Goal: Information Seeking & Learning: Learn about a topic

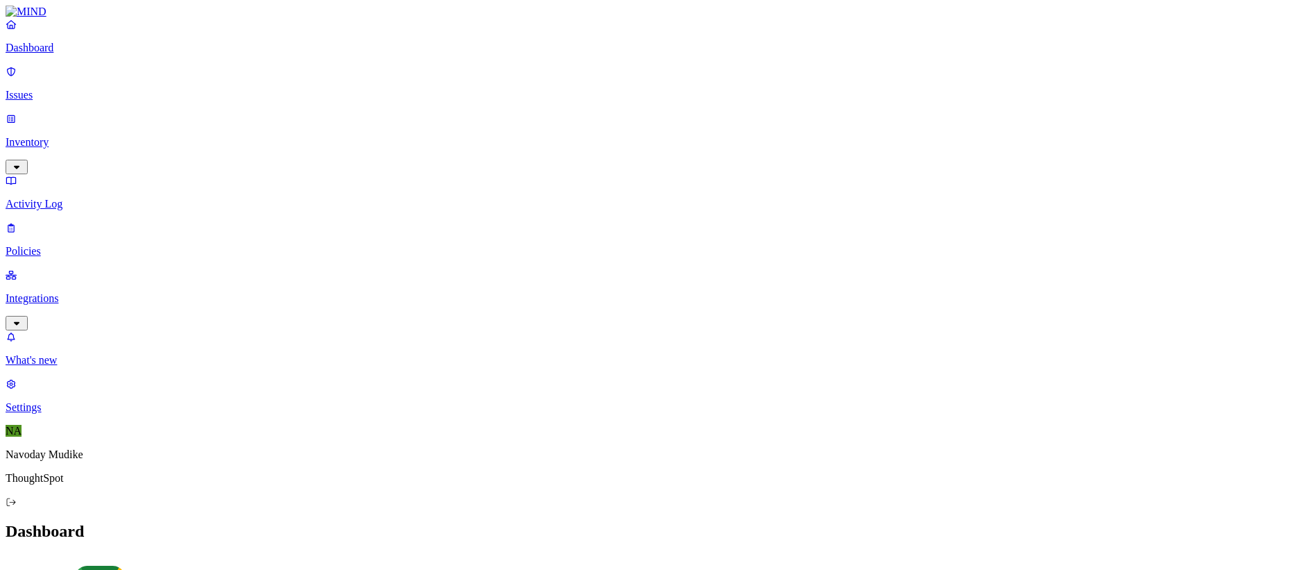
click at [55, 89] on p "Issues" at bounding box center [658, 95] width 1305 height 12
click at [836, 522] on header "Issues All Exposure Exfiltration Insider threat" at bounding box center [658, 547] width 1305 height 50
click at [53, 89] on p "Issues" at bounding box center [658, 95] width 1305 height 12
click at [826, 555] on div "All Exposure Exfiltration Insider threat" at bounding box center [658, 563] width 1305 height 17
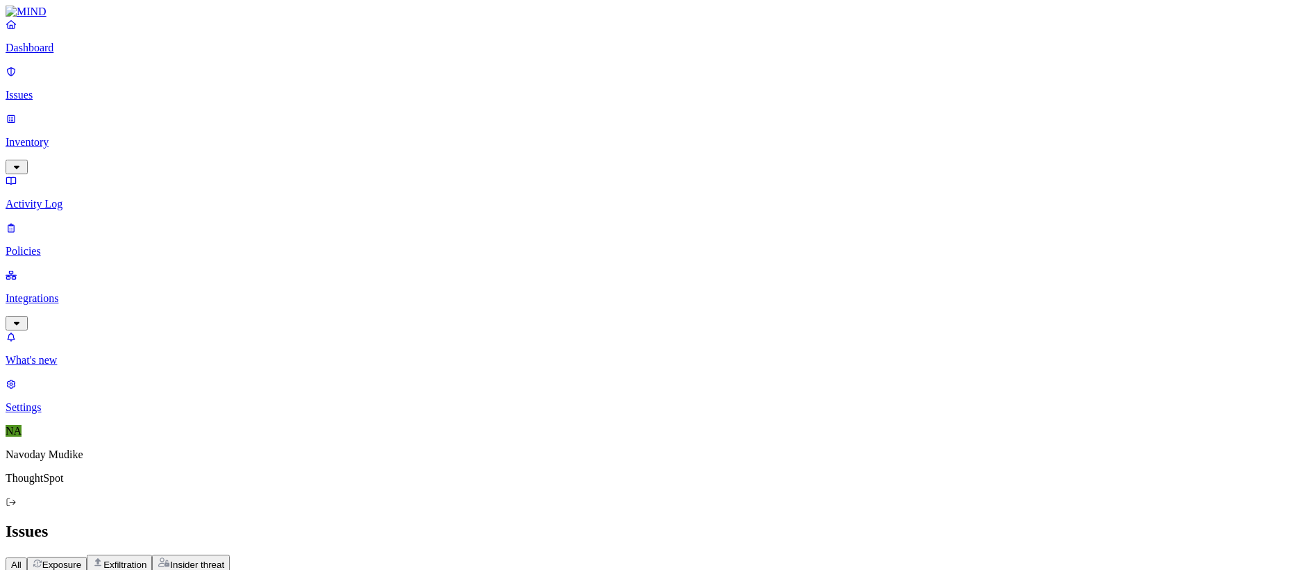
drag, startPoint x: 933, startPoint y: 403, endPoint x: 1063, endPoint y: 403, distance: 129.8
drag, startPoint x: 1047, startPoint y: 381, endPoint x: 934, endPoint y: 383, distance: 113.2
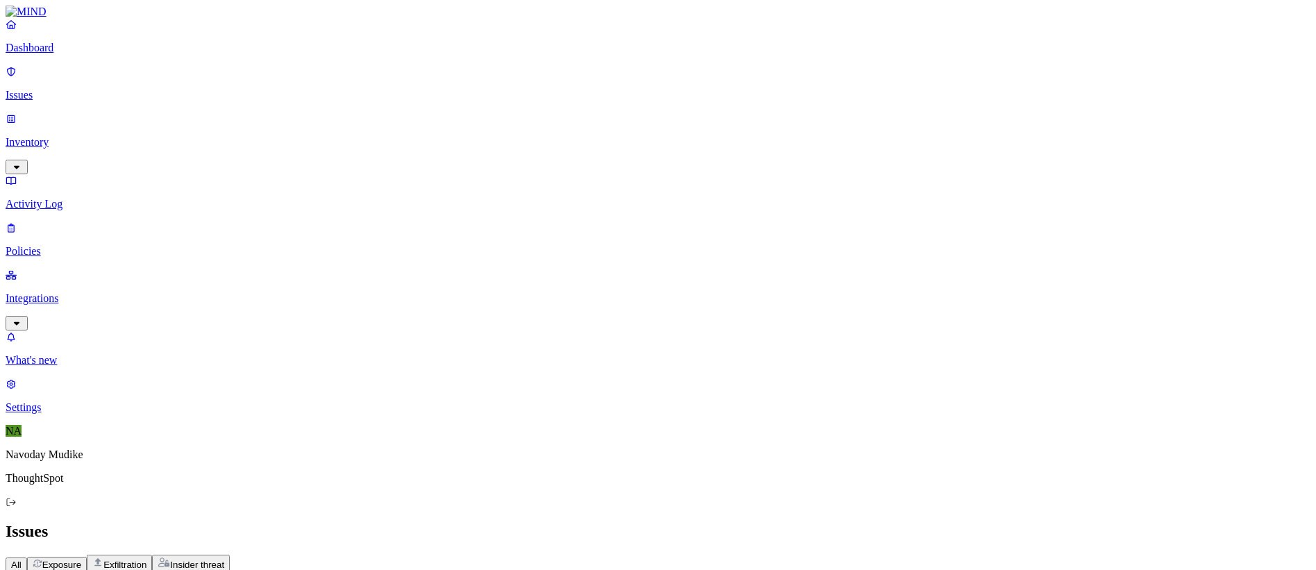
scroll to position [0, 0]
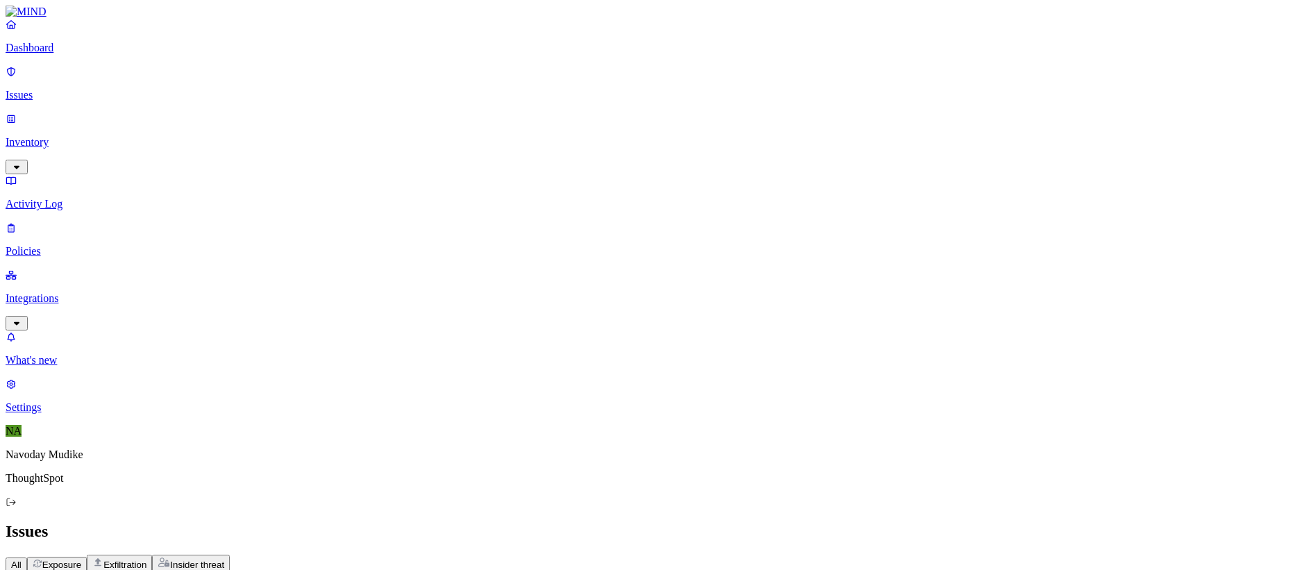
scroll to position [209, 0]
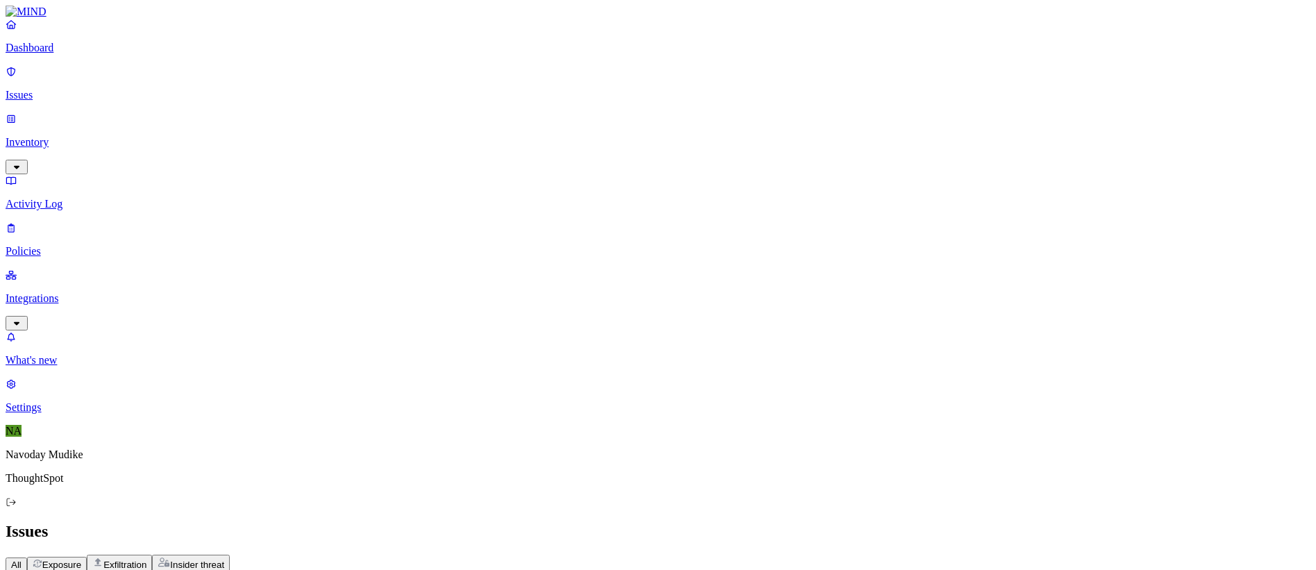
drag, startPoint x: 1060, startPoint y: 341, endPoint x: 931, endPoint y: 340, distance: 128.4
copy figcaption "[EMAIL_ADDRESS][DOMAIN_NAME]"
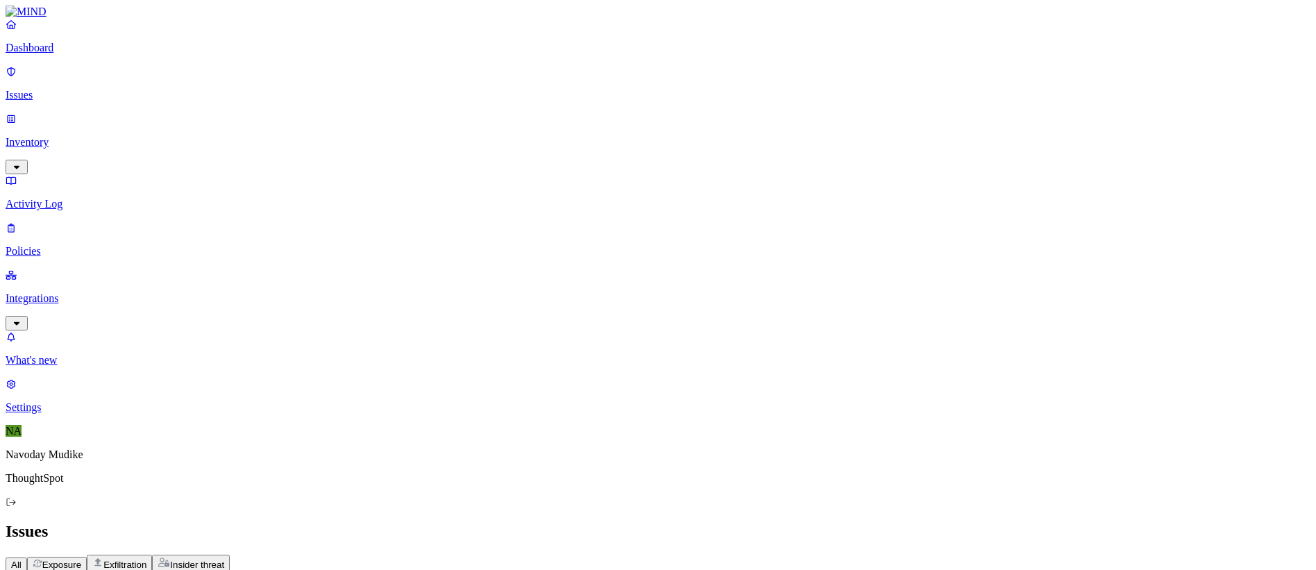
click at [984, 555] on div "All Exposure Exfiltration Insider threat" at bounding box center [658, 563] width 1305 height 17
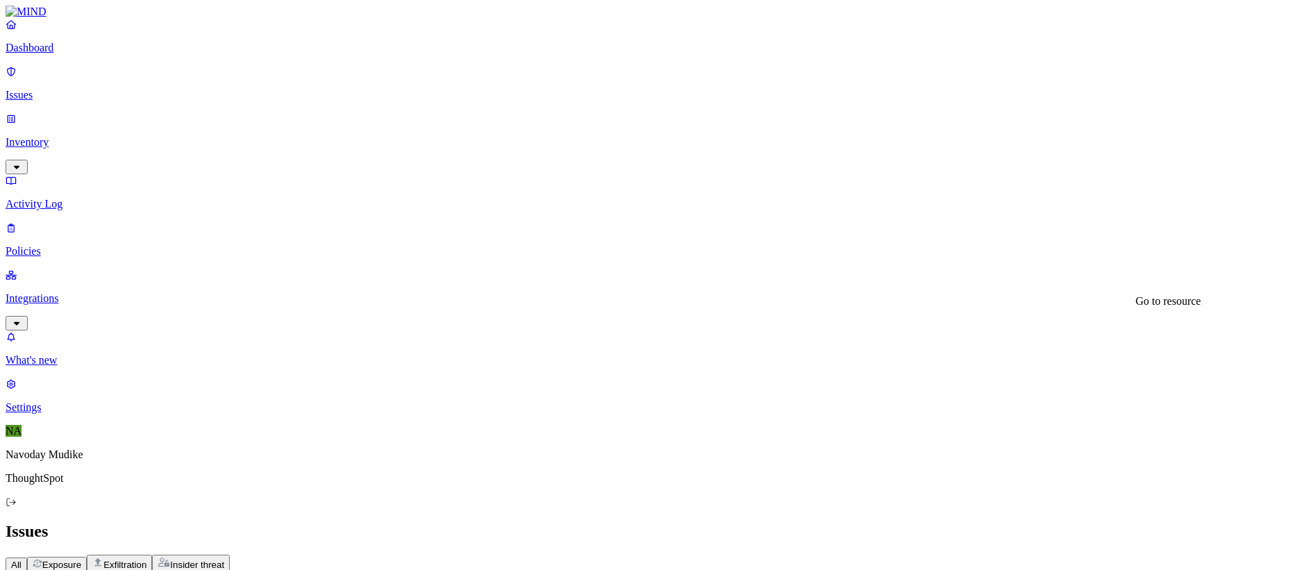
drag, startPoint x: 957, startPoint y: 49, endPoint x: 1131, endPoint y: 54, distance: 174.3
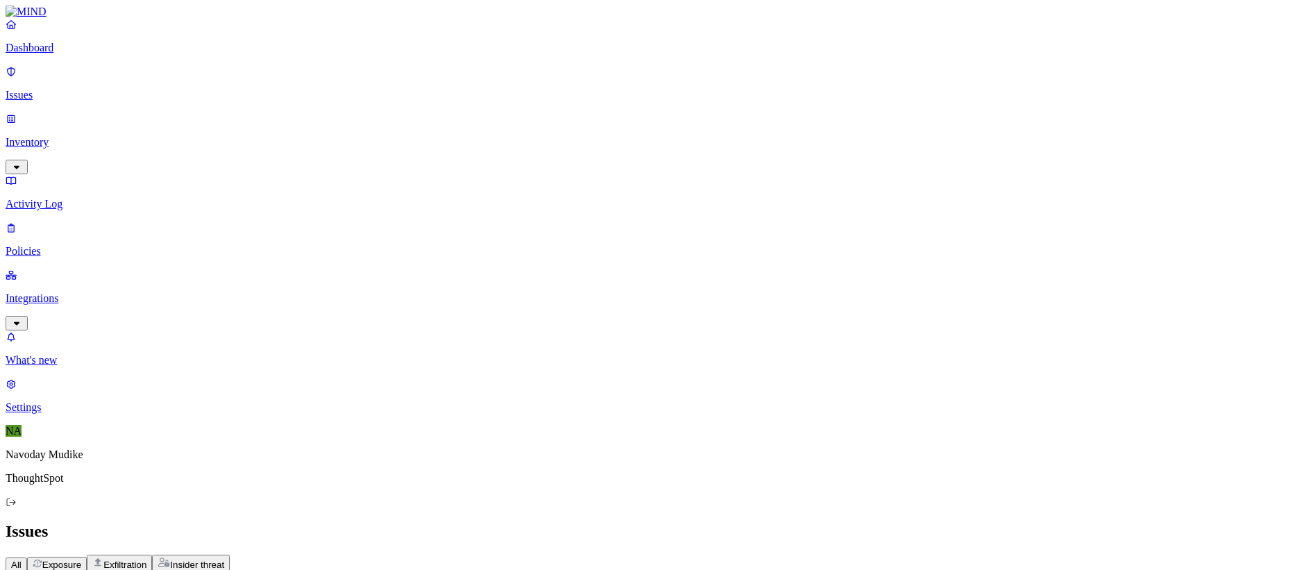
copy h3 "[PERSON_NAME][EMAIL_ADDRESS][PERSON_NAME][DOMAIN_NAME]"
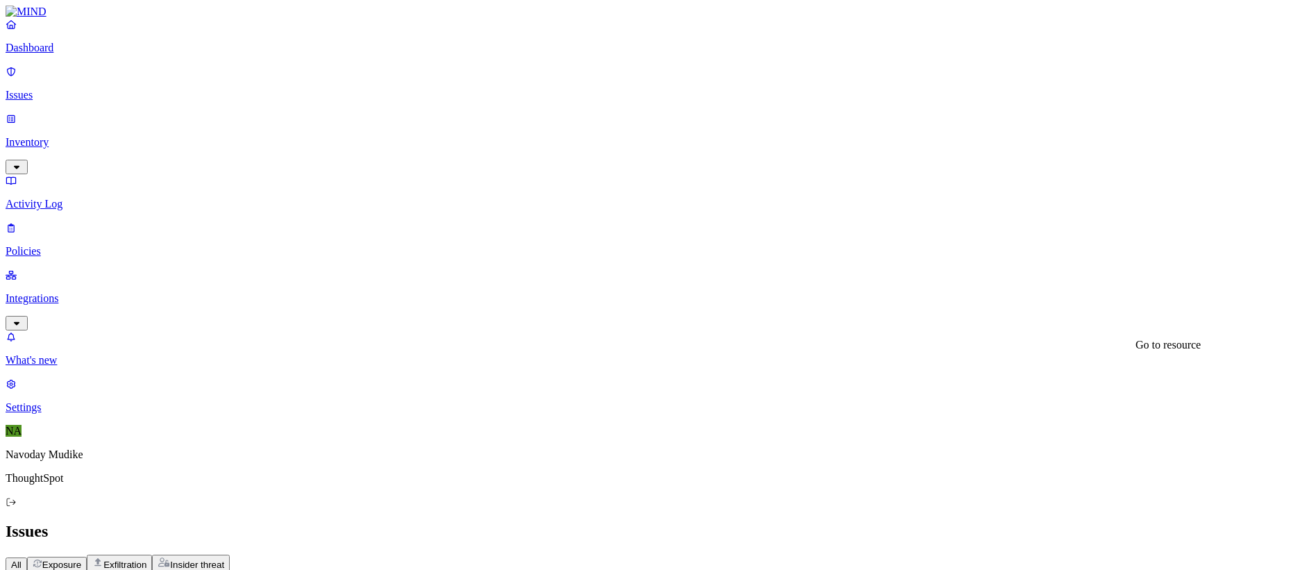
drag, startPoint x: 1147, startPoint y: 51, endPoint x: 959, endPoint y: 55, distance: 187.4
copy h3 "[PERSON_NAME][EMAIL_ADDRESS][PERSON_NAME][DOMAIN_NAME]"
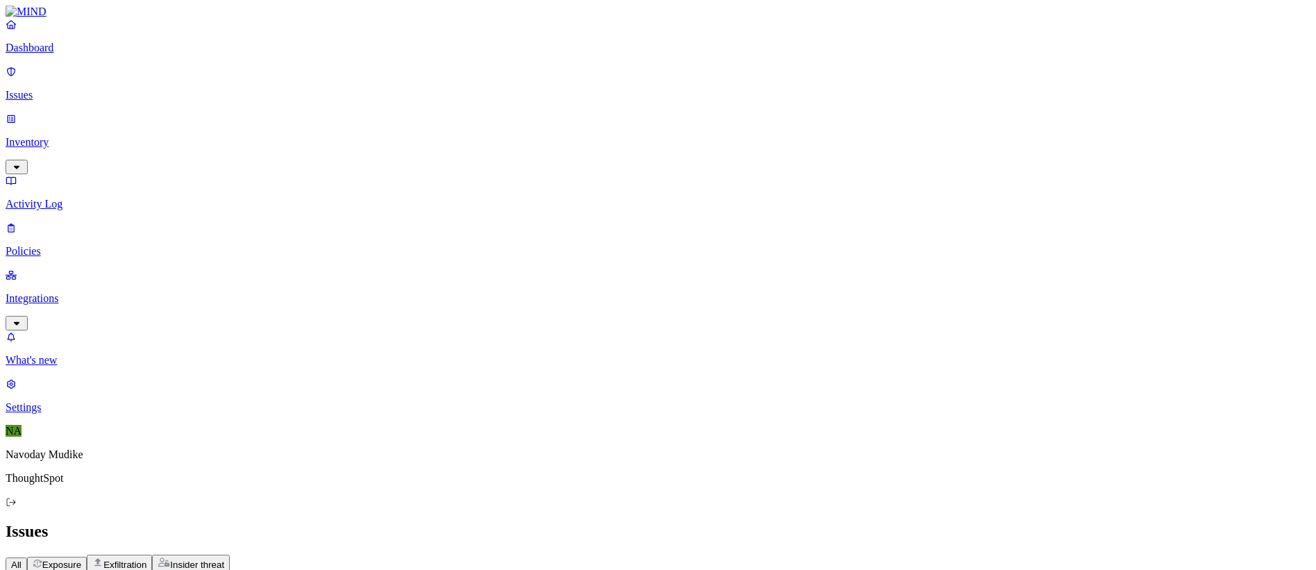
drag, startPoint x: 1190, startPoint y: 58, endPoint x: 958, endPoint y: 55, distance: 232.5
copy h3 "Suspicious downloads of sensitive data by a user"
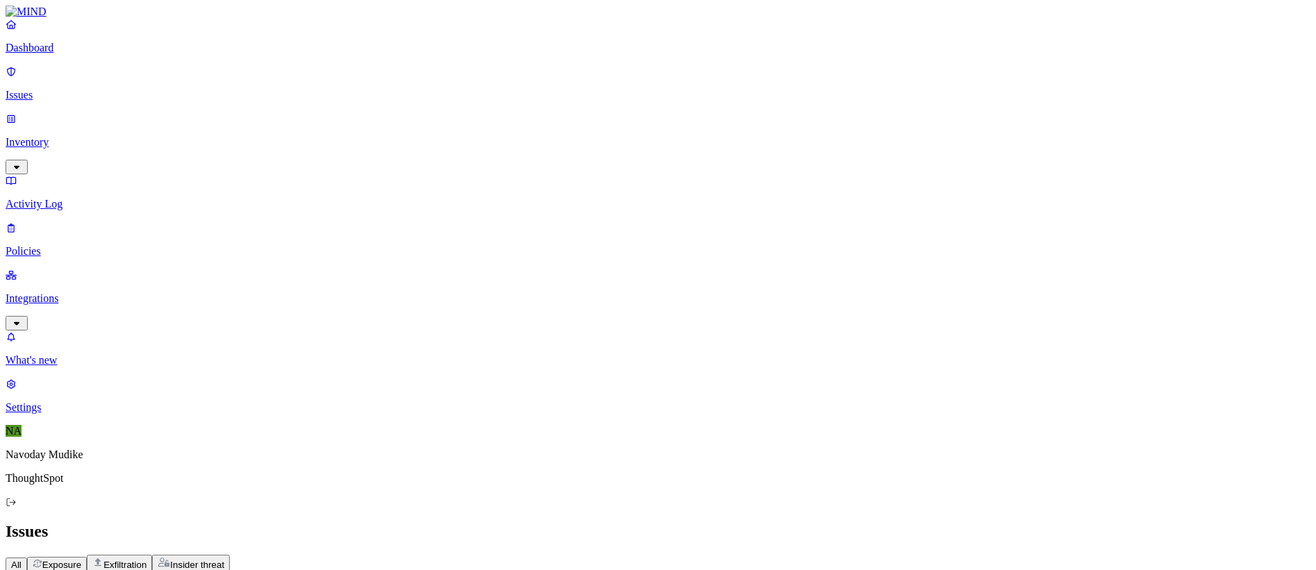
click at [973, 555] on div "All Exposure Exfiltration Insider threat" at bounding box center [658, 563] width 1305 height 17
drag, startPoint x: 1232, startPoint y: 49, endPoint x: 948, endPoint y: 49, distance: 283.9
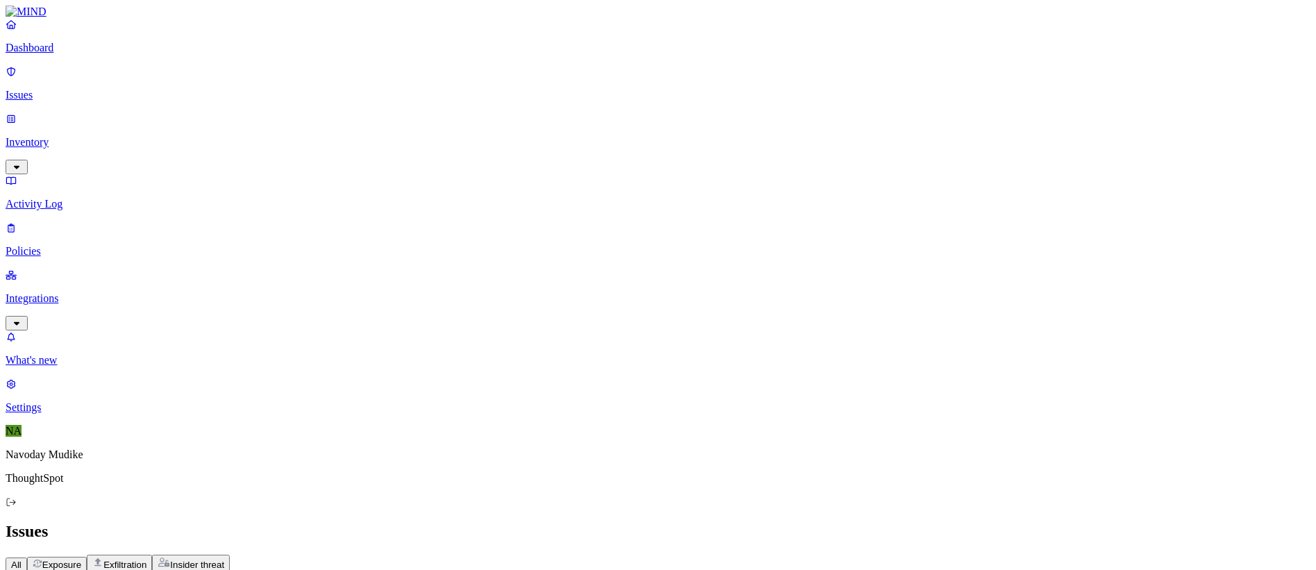
copy h3 "Suspicious downloads of sensitive data by a user"
drag, startPoint x: 1263, startPoint y: 271, endPoint x: 922, endPoint y: 254, distance: 341.2
copy div "Description Detects large or unusual patterns of sensitive data downloads by a …"
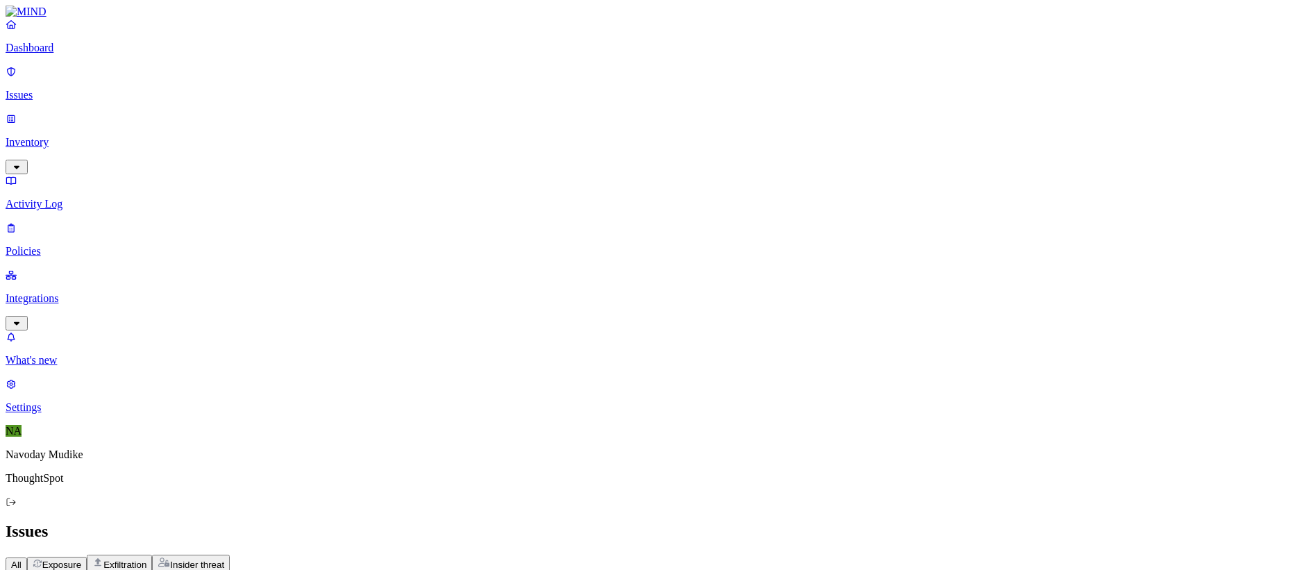
drag, startPoint x: 1087, startPoint y: 47, endPoint x: 960, endPoint y: 51, distance: 127.1
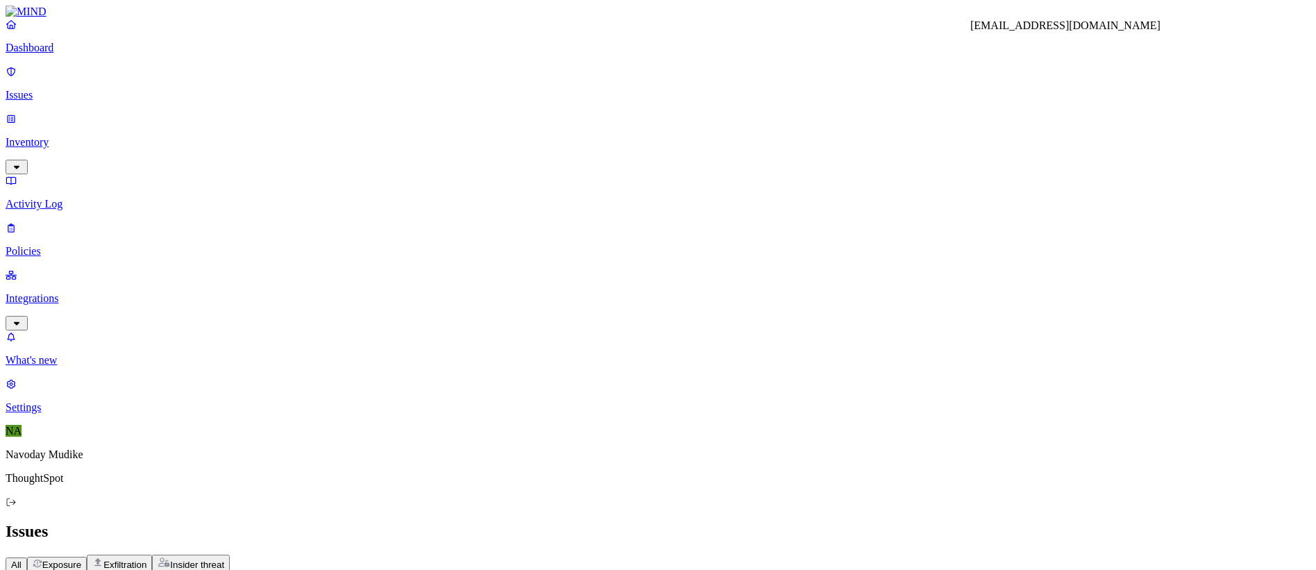
copy h3 "[EMAIL_ADDRESS][DOMAIN_NAME]"
